Goal: Browse casually

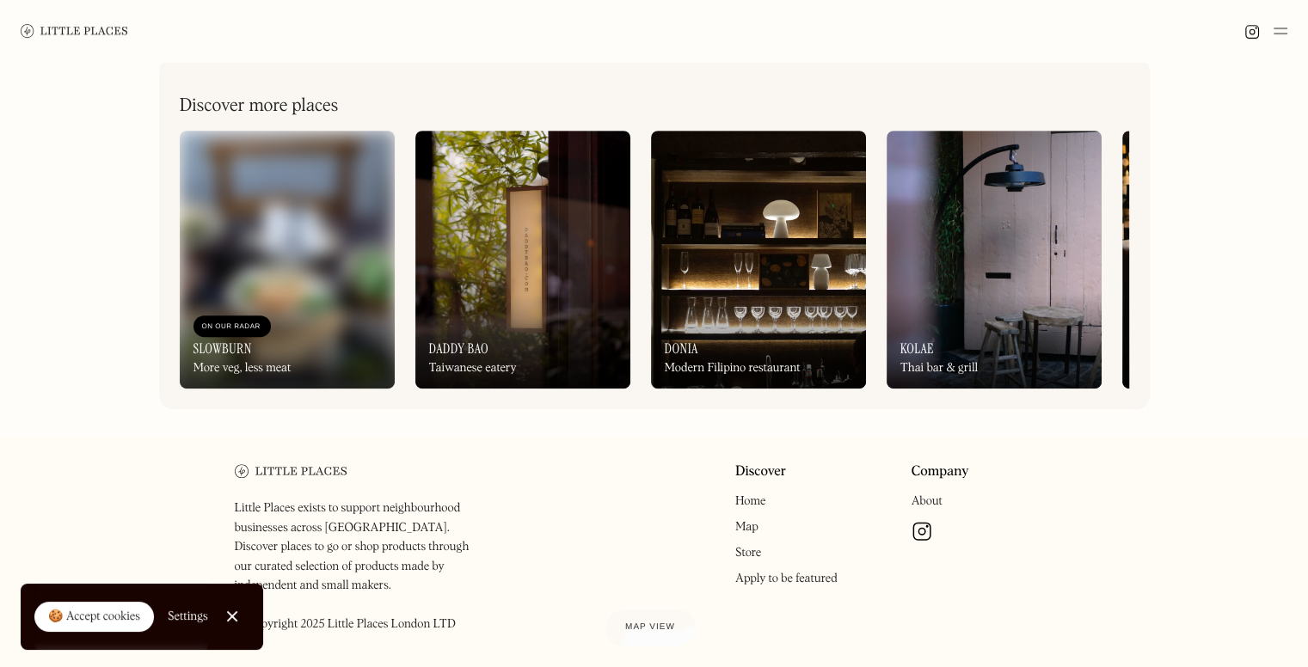
scroll to position [843, 0]
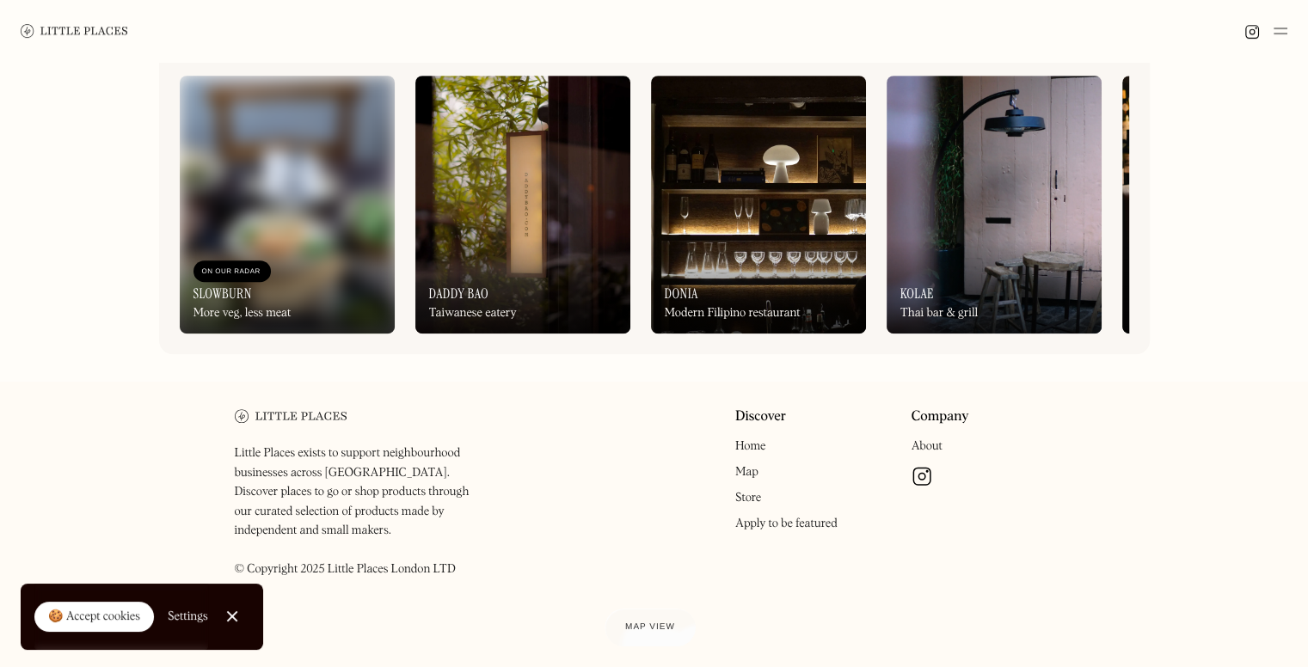
click at [237, 615] on link "Close Cookie Popup" at bounding box center [232, 616] width 34 height 34
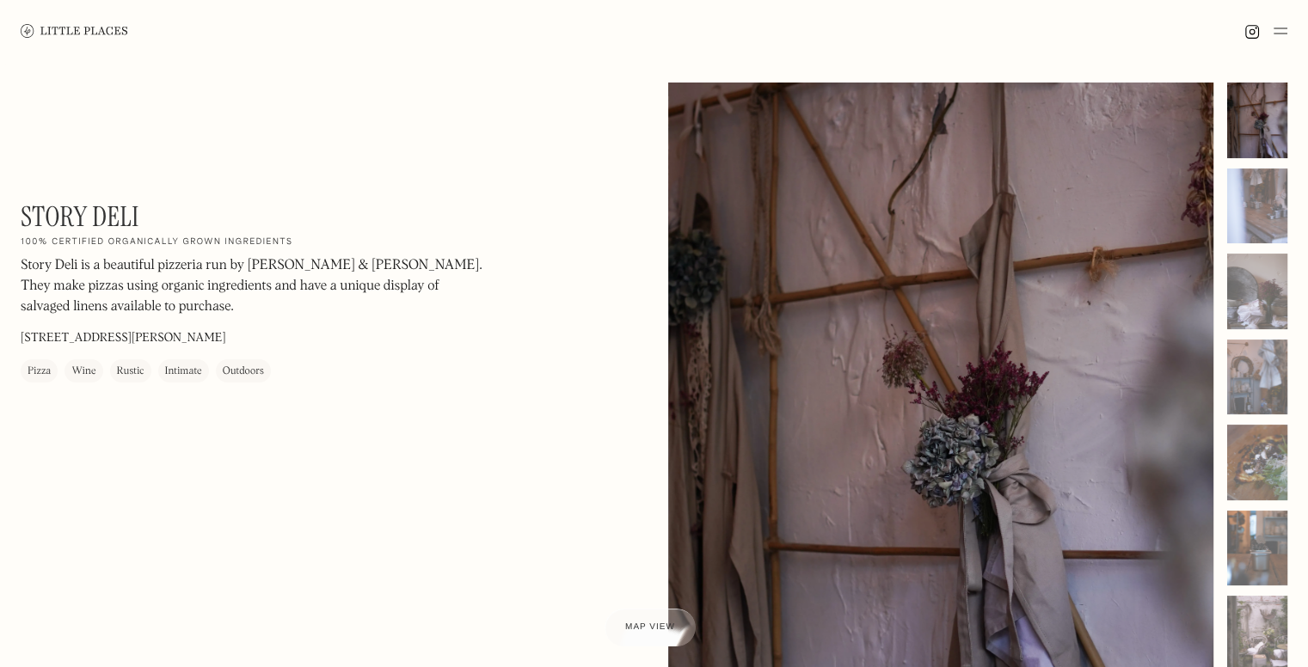
scroll to position [86, 0]
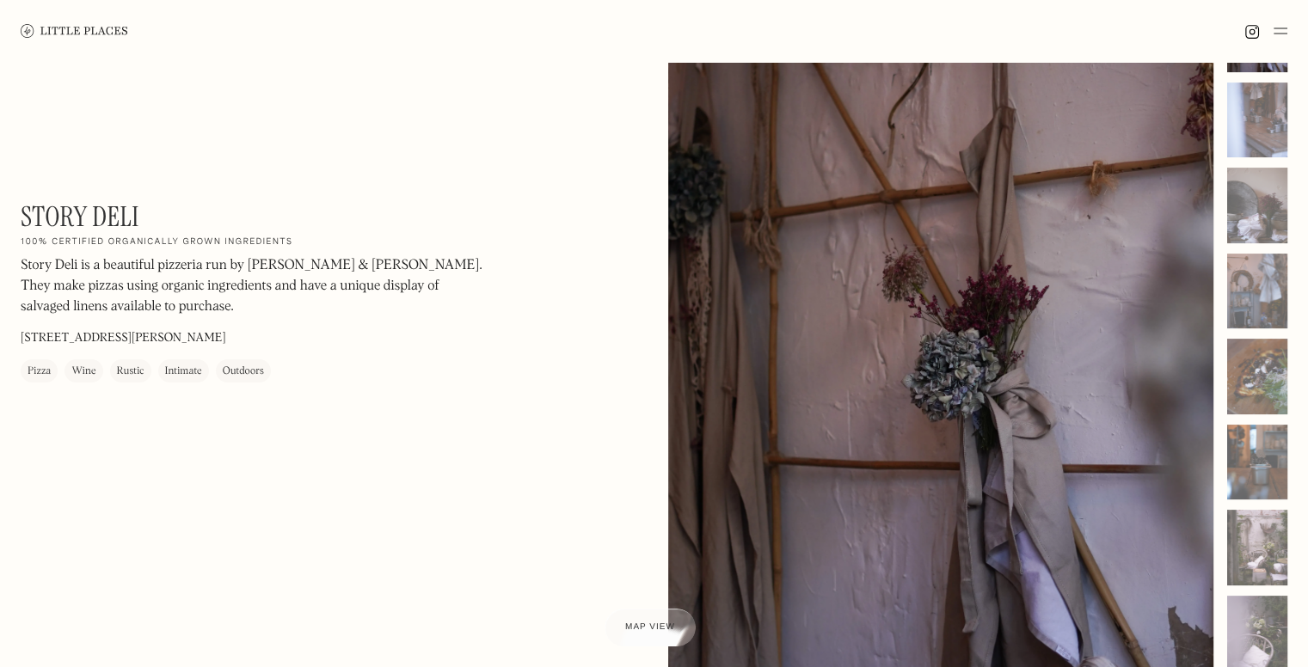
click at [1065, 304] on div at bounding box center [941, 338] width 546 height 682
drag, startPoint x: 1093, startPoint y: 405, endPoint x: 1107, endPoint y: 288, distance: 117.8
click at [1107, 288] on div at bounding box center [941, 338] width 546 height 682
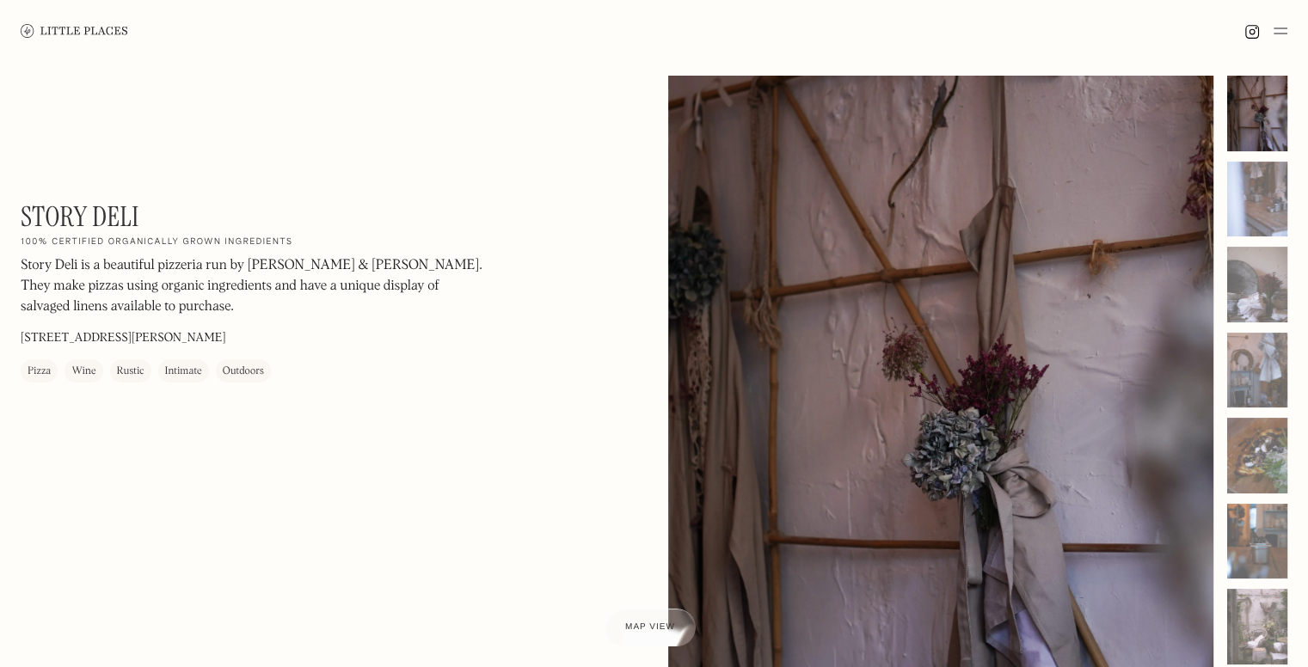
scroll to position [0, 0]
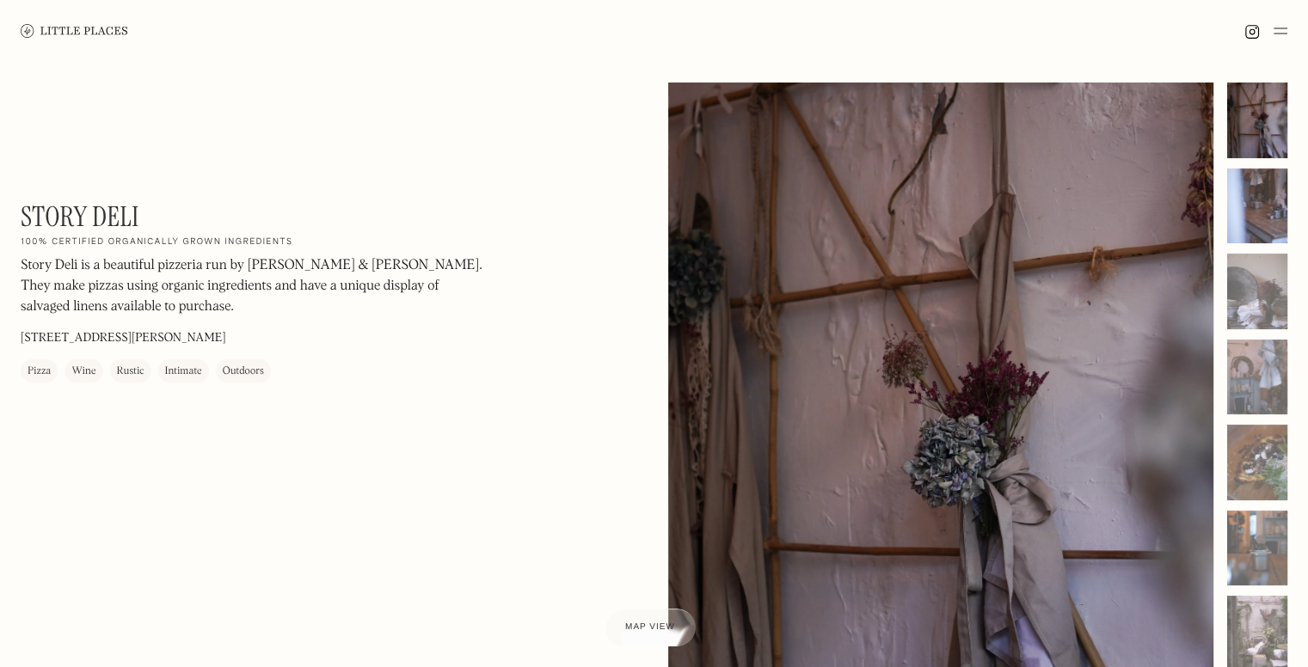
click at [1256, 191] on div at bounding box center [1257, 207] width 60 height 76
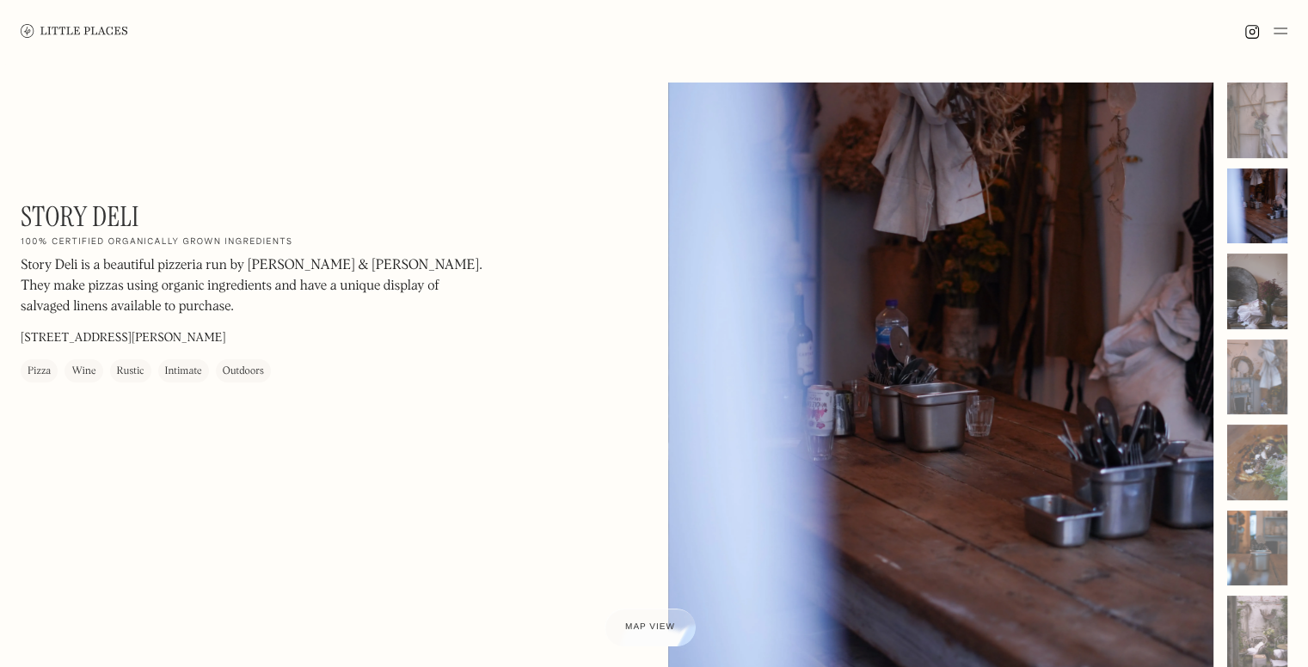
click at [1249, 279] on div at bounding box center [1257, 292] width 60 height 76
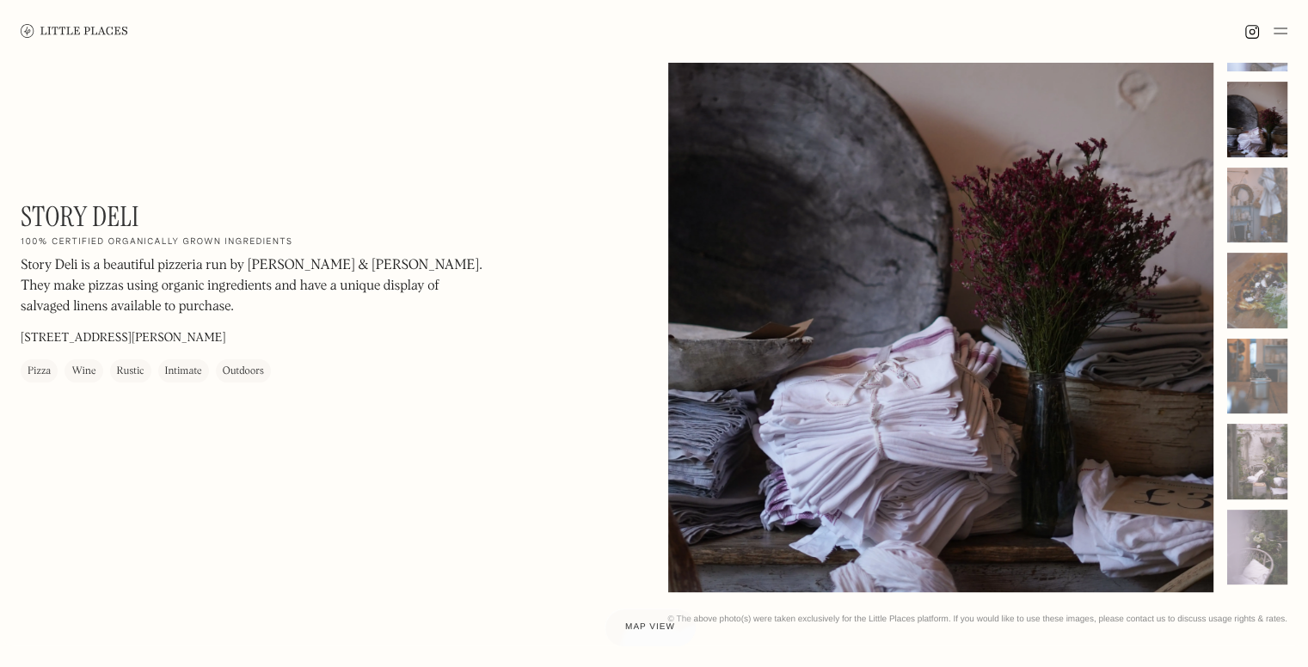
scroll to position [86, 0]
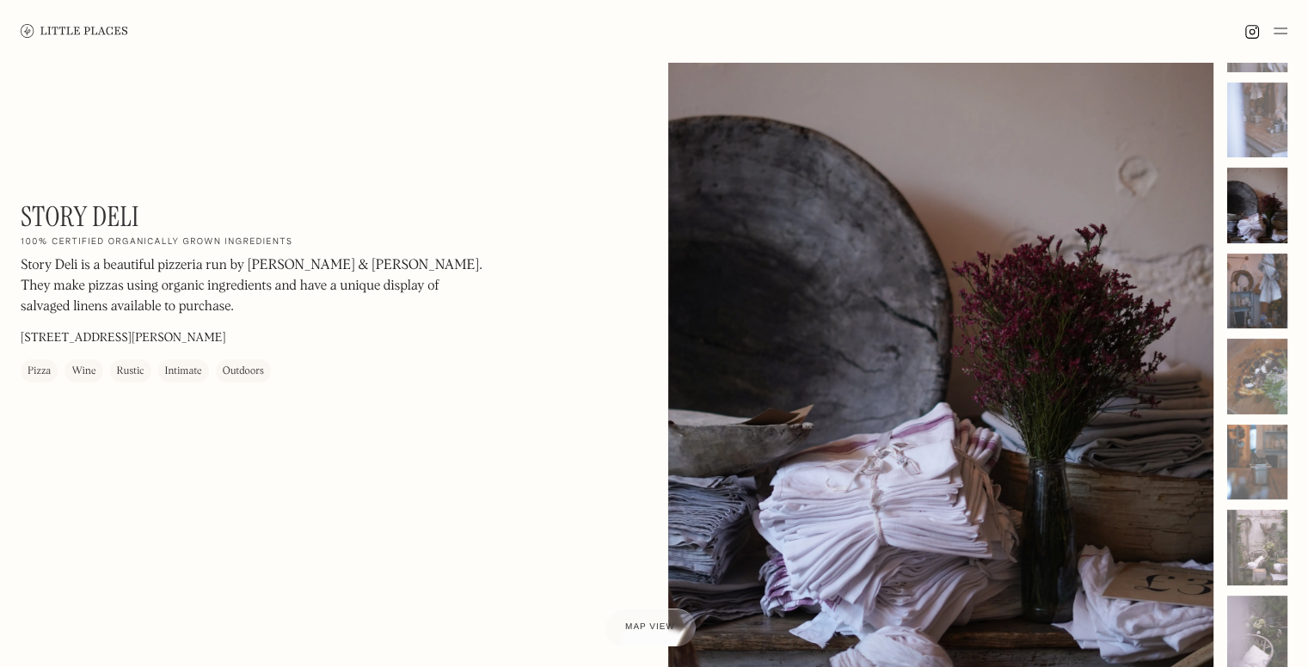
click at [1250, 279] on div at bounding box center [1257, 292] width 60 height 76
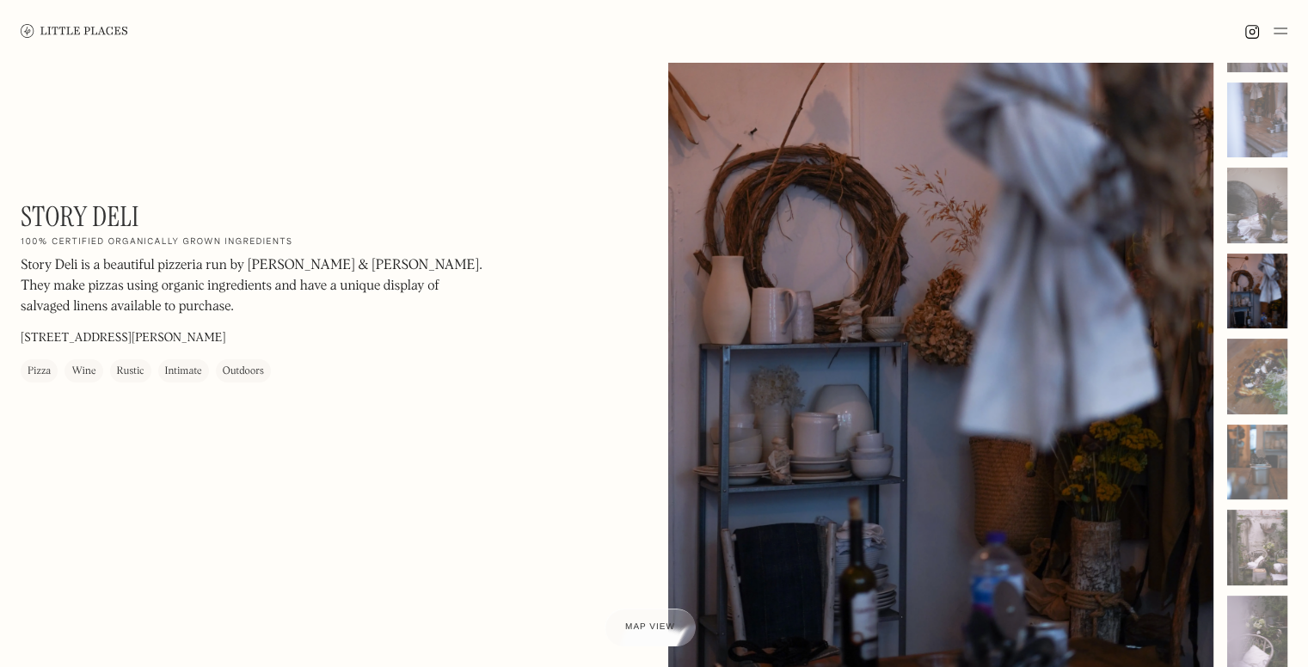
scroll to position [172, 0]
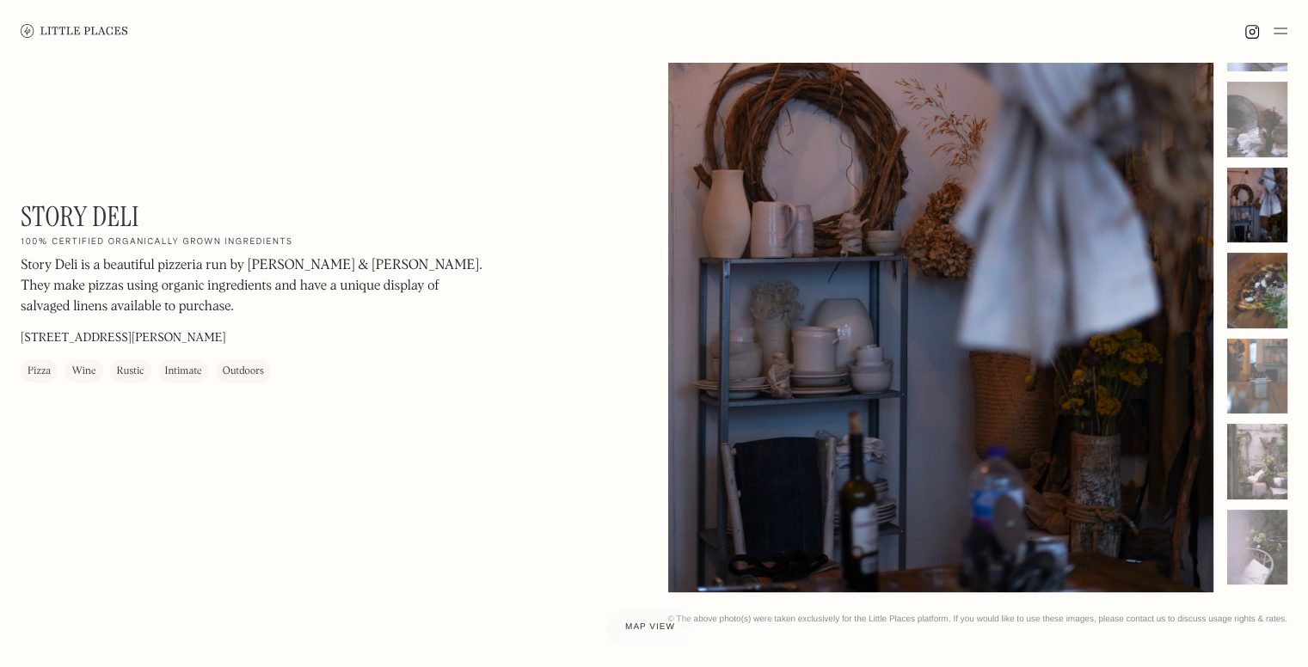
click at [1273, 266] on div at bounding box center [1257, 291] width 60 height 76
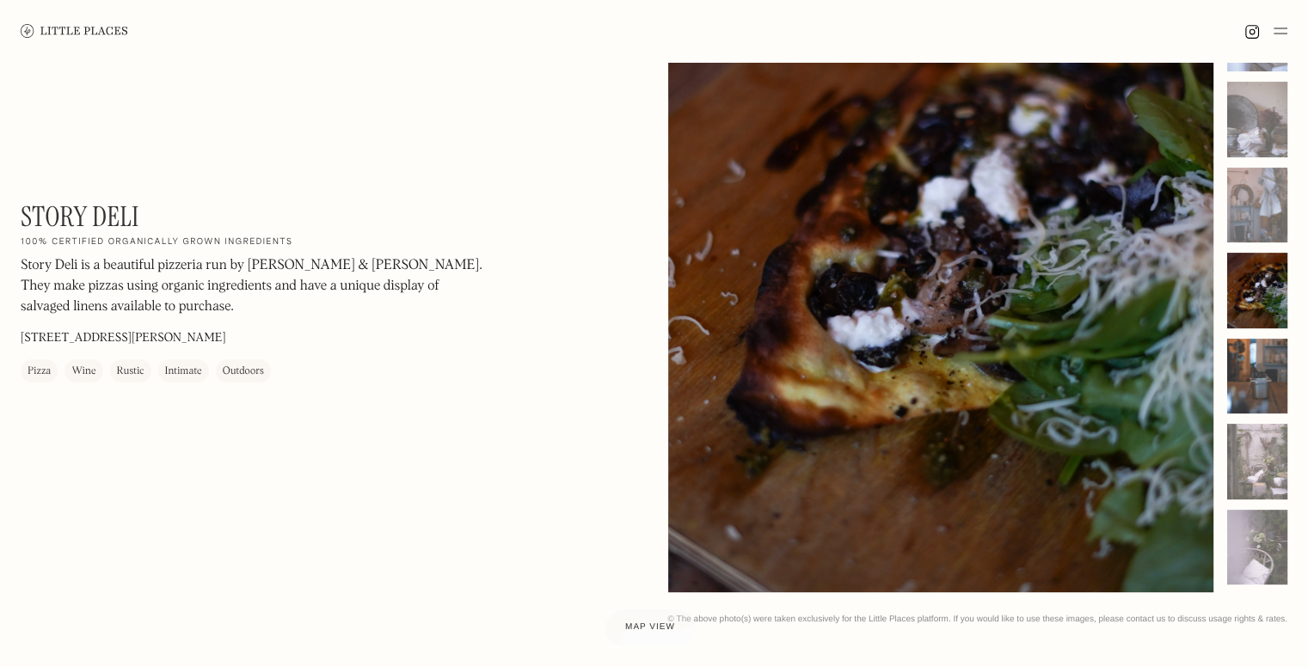
click at [1264, 379] on div at bounding box center [1257, 377] width 60 height 76
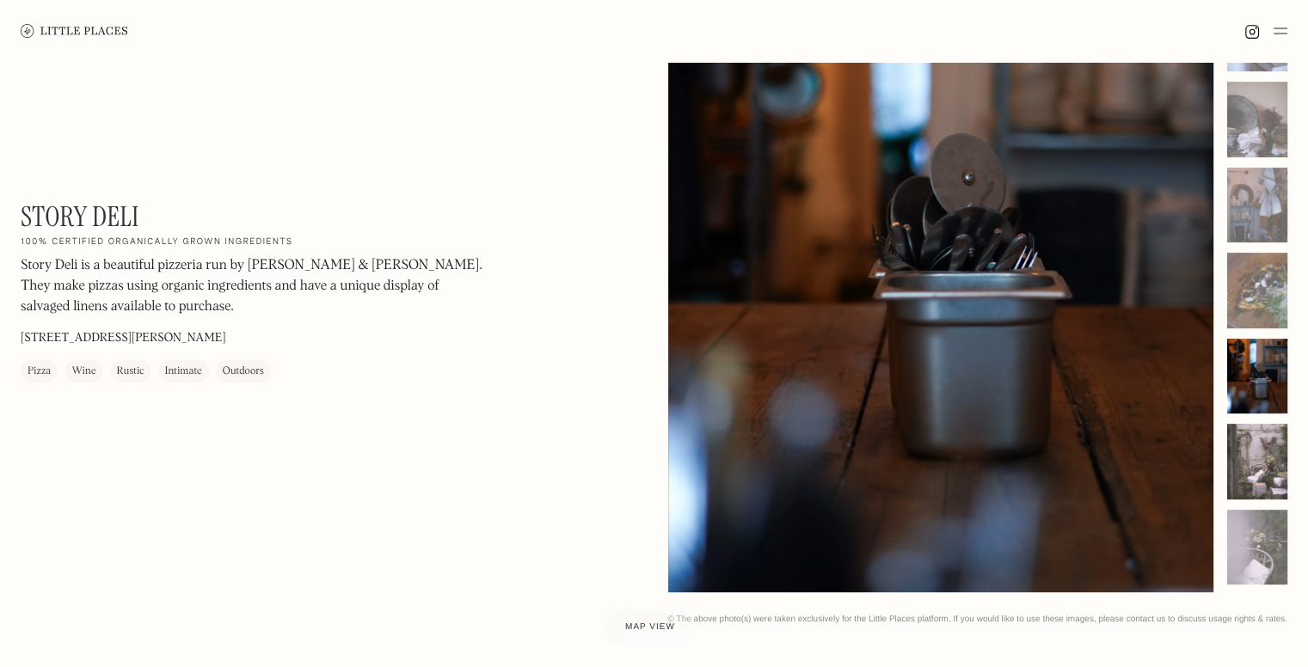
click at [1262, 443] on div at bounding box center [1257, 462] width 60 height 76
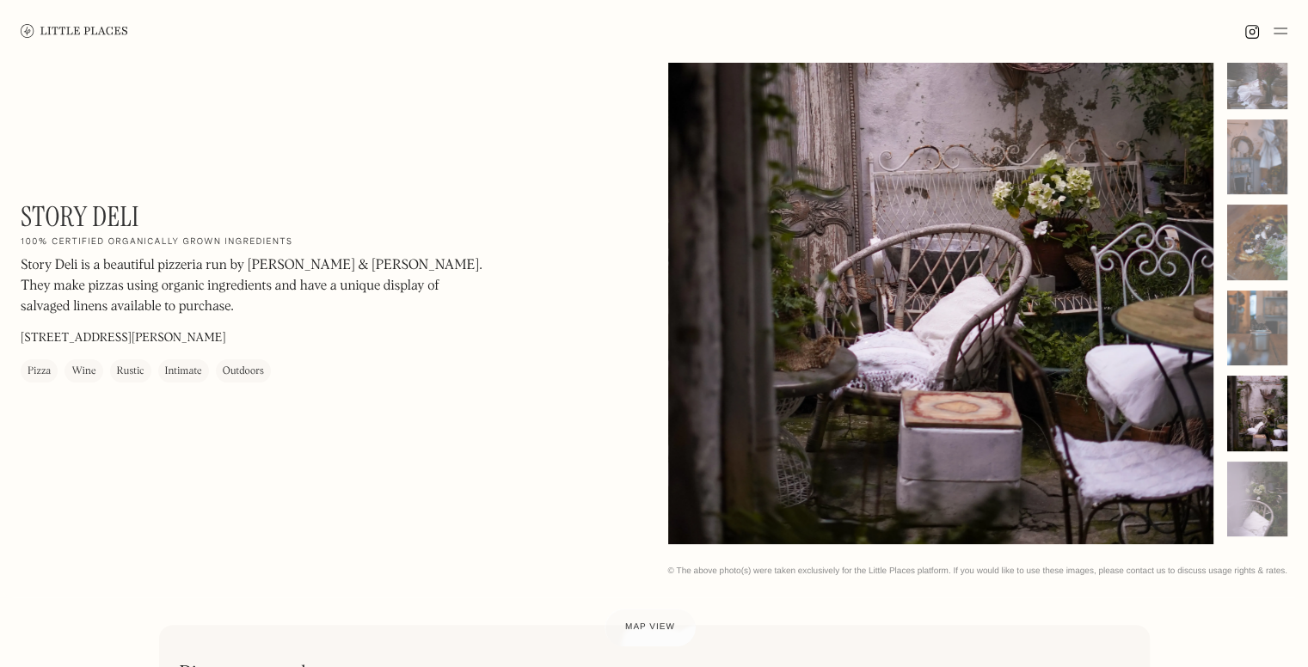
scroll to position [258, 0]
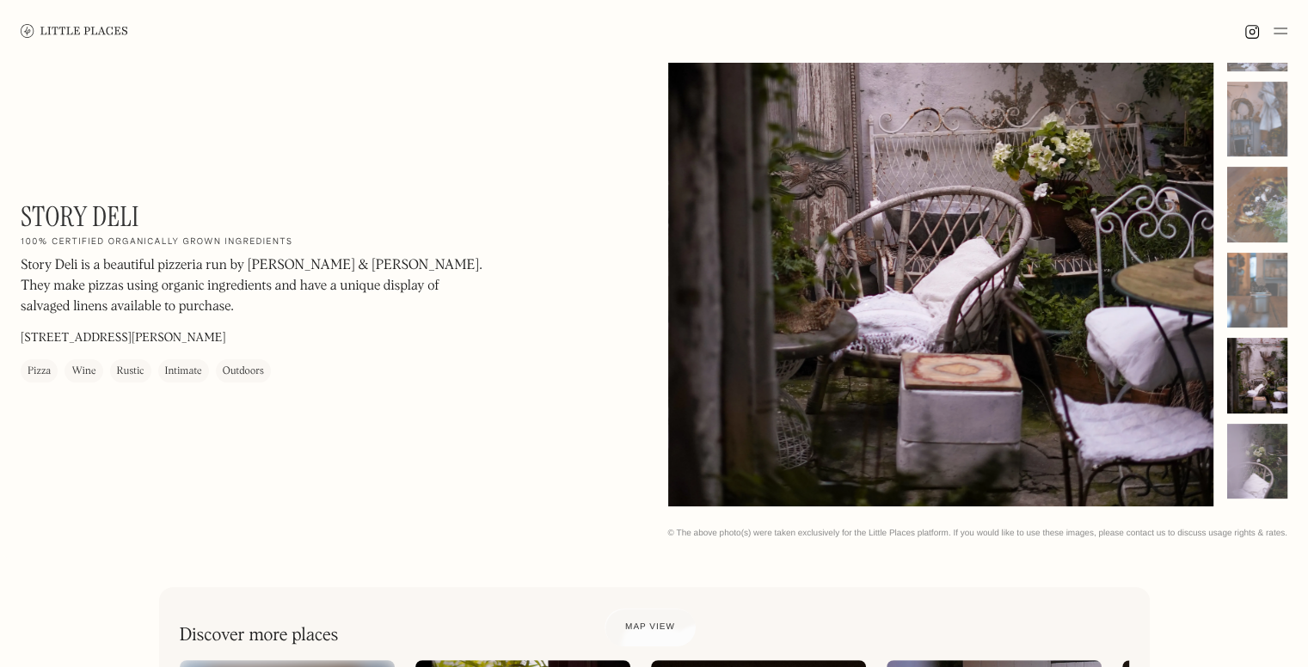
click at [1276, 459] on div at bounding box center [1257, 462] width 60 height 76
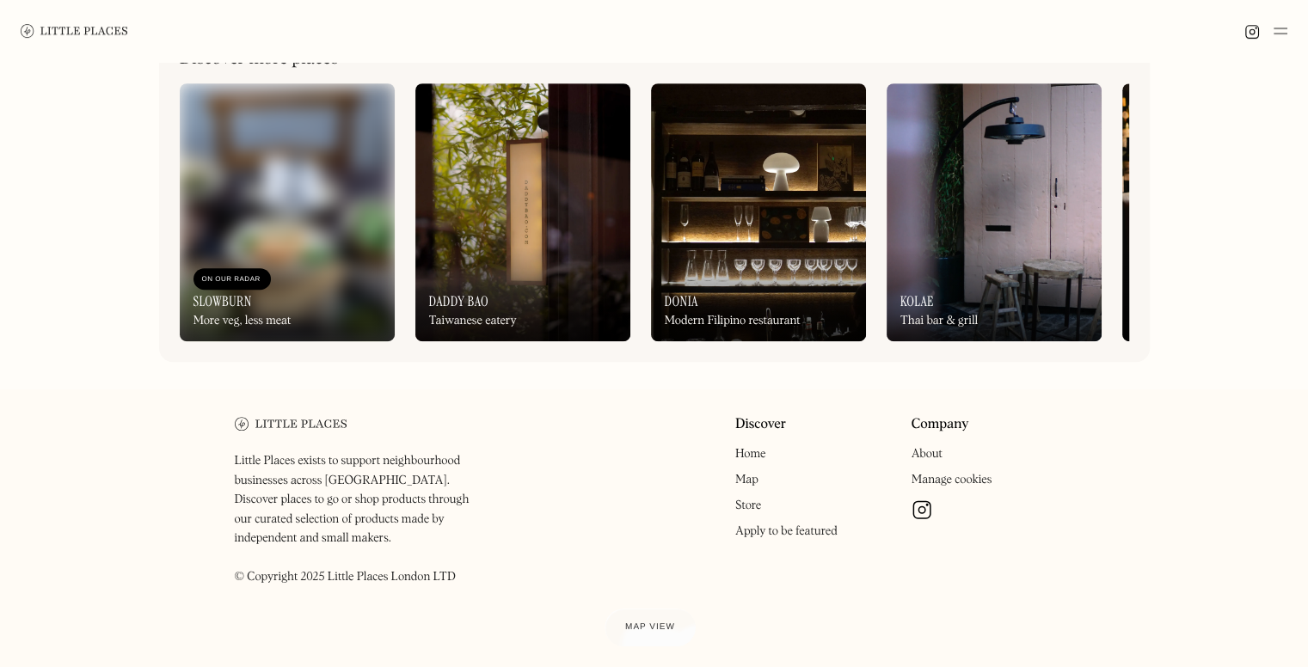
scroll to position [843, 0]
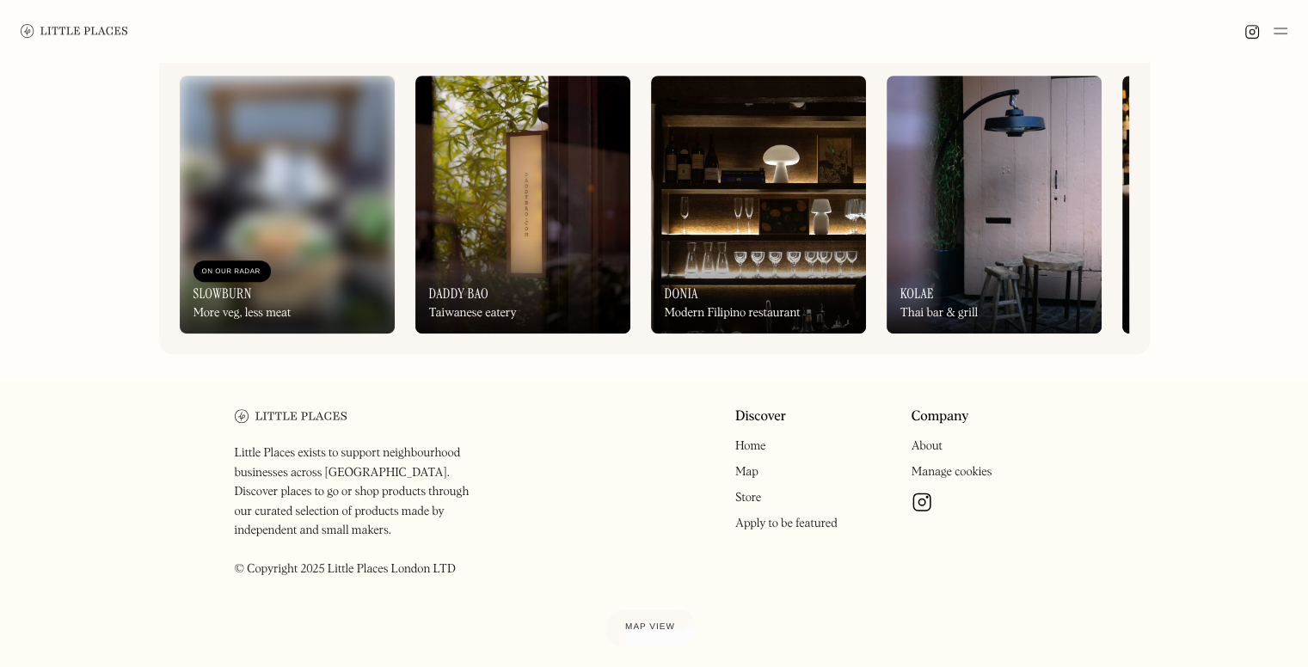
click at [913, 513] on img at bounding box center [922, 502] width 21 height 21
